Goal: Communication & Community: Connect with others

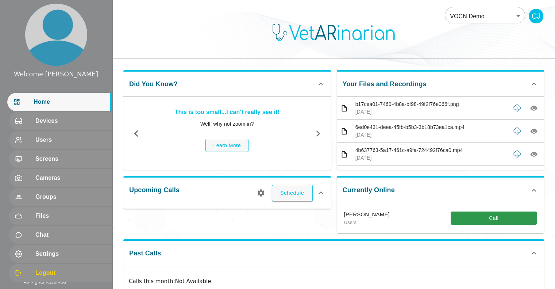
click at [555, 45] on html "Welcome [PERSON_NAME] Home Devices Users Screens Cameras Groups Files Chat Sett…" at bounding box center [277, 167] width 555 height 335
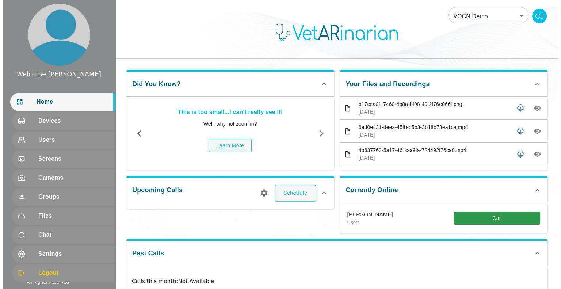
scroll to position [45, 0]
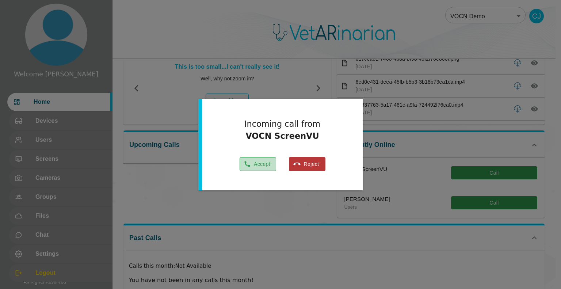
click at [253, 162] on button "Accept" at bounding box center [257, 164] width 37 height 14
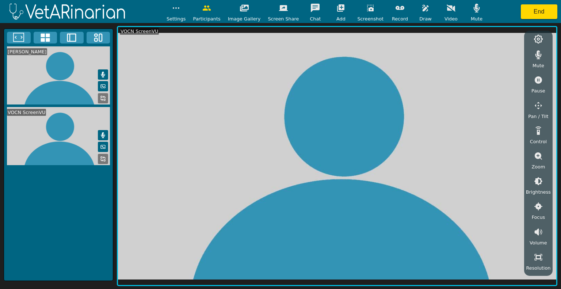
click at [535, 41] on icon at bounding box center [538, 39] width 9 height 9
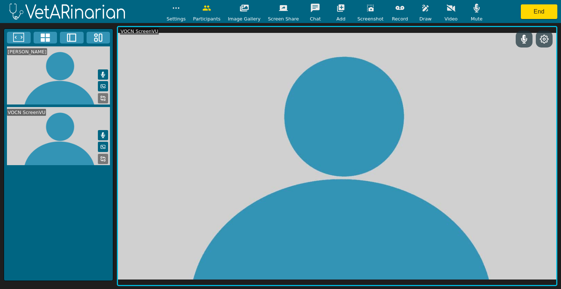
click at [538, 40] on button at bounding box center [543, 38] width 13 height 9
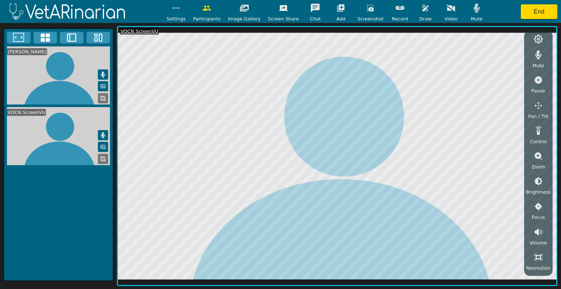
click at [176, 8] on circle "button" at bounding box center [176, 8] width 1 height 1
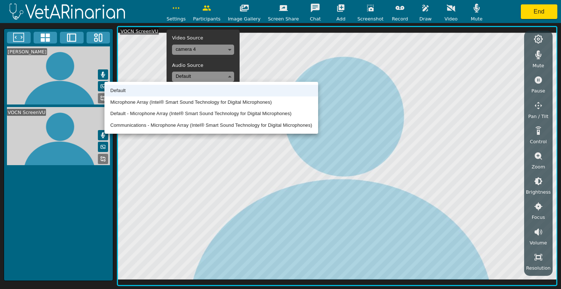
click at [201, 76] on body "Settings Video Source camera 4 Audio Source Default Stethoscope Default Sync La…" at bounding box center [280, 144] width 561 height 289
click at [47, 229] on div at bounding box center [280, 144] width 561 height 289
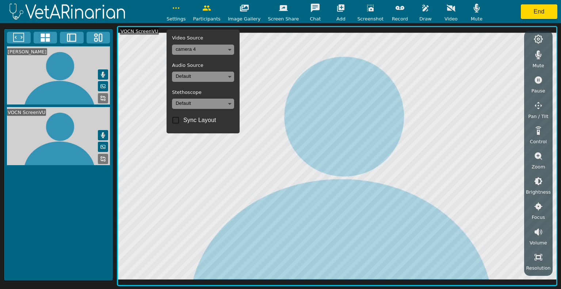
click at [47, 229] on div "[PERSON_NAME] VOCN ScreenVU" at bounding box center [59, 154] width 110 height 252
click at [66, 217] on div "[PERSON_NAME] VOCN ScreenVU" at bounding box center [59, 154] width 110 height 252
click at [180, 5] on icon "button" at bounding box center [176, 8] width 9 height 9
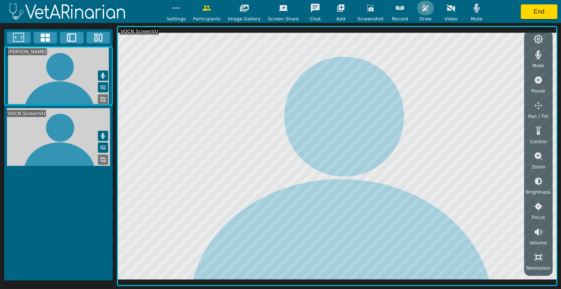
click at [416, 13] on button "button" at bounding box center [425, 8] width 18 height 15
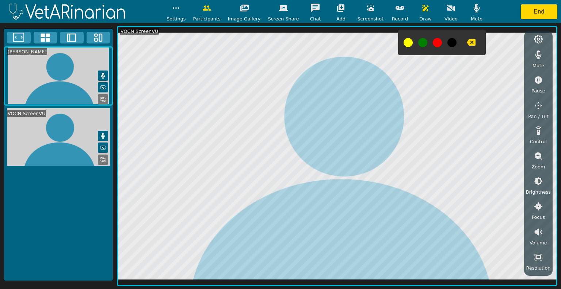
click at [403, 43] on button at bounding box center [407, 42] width 9 height 9
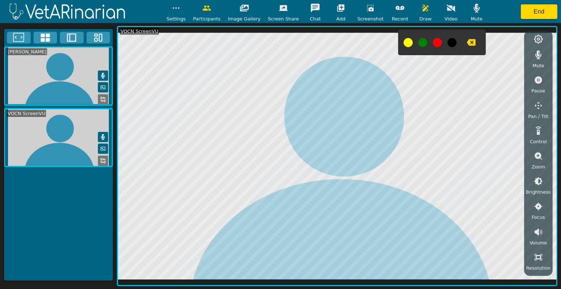
click at [466, 43] on icon "button" at bounding box center [470, 42] width 9 height 9
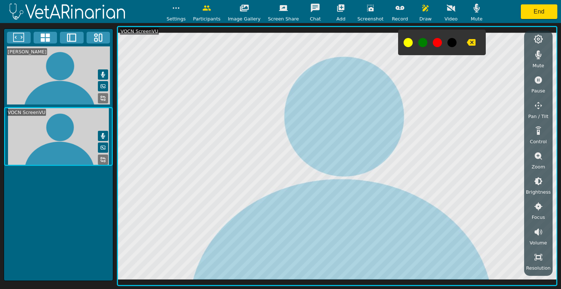
click at [104, 73] on icon at bounding box center [103, 75] width 6 height 6
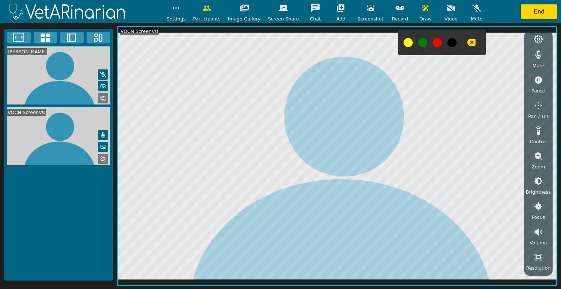
click at [104, 73] on icon at bounding box center [103, 75] width 6 height 6
click at [524, 15] on button "End" at bounding box center [539, 11] width 37 height 15
